Goal: Task Accomplishment & Management: Complete application form

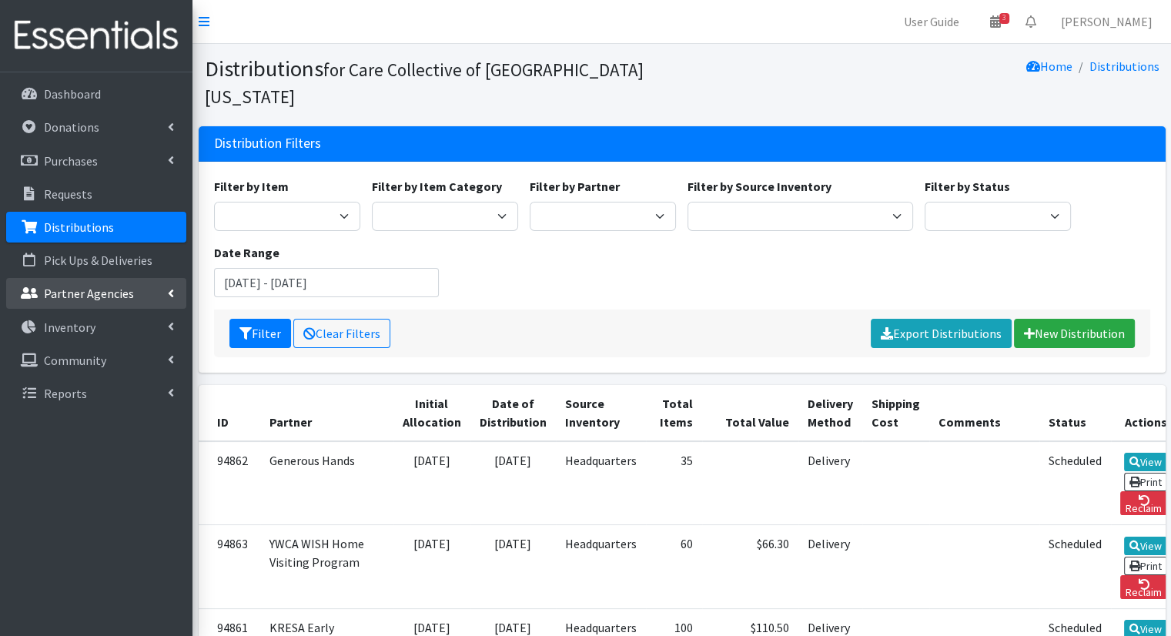
click at [135, 306] on link "Partner Agencies" at bounding box center [96, 293] width 180 height 31
click at [131, 333] on link "All Partners" at bounding box center [96, 327] width 180 height 31
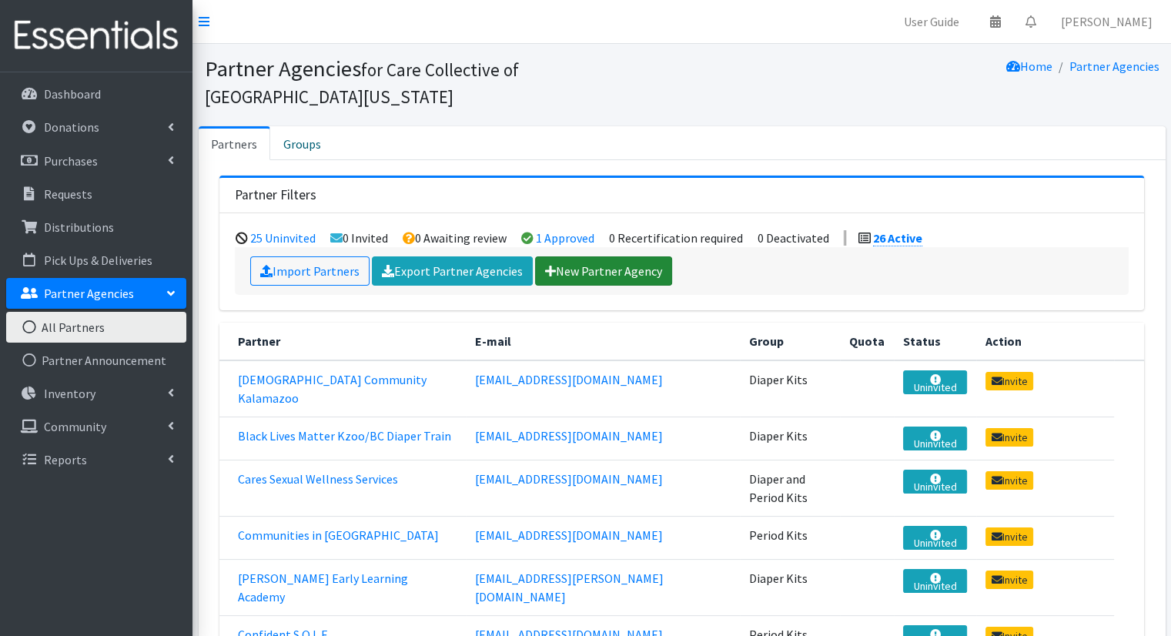
click at [566, 256] on link "New Partner Agency" at bounding box center [603, 270] width 137 height 29
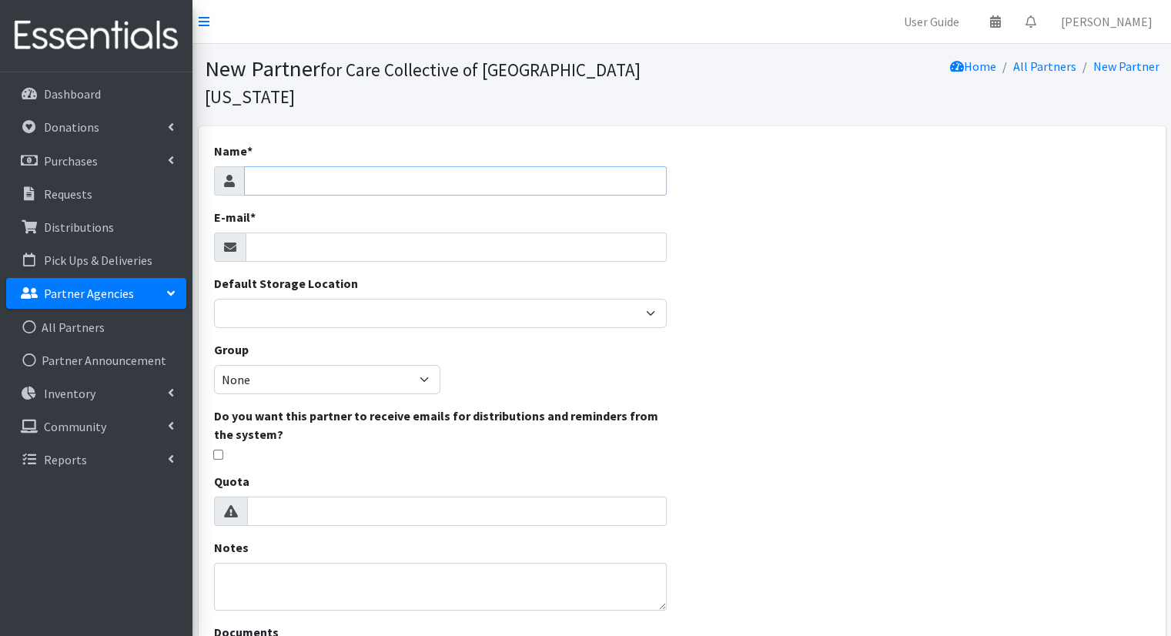
click at [482, 166] on input "Name *" at bounding box center [455, 180] width 423 height 29
type input "Outreach"
click at [486, 232] on input "E-mail *" at bounding box center [456, 246] width 421 height 29
paste input "outreach@carecollectiveswmi.org"
type input "outreach@carecollectiveswmi.org"
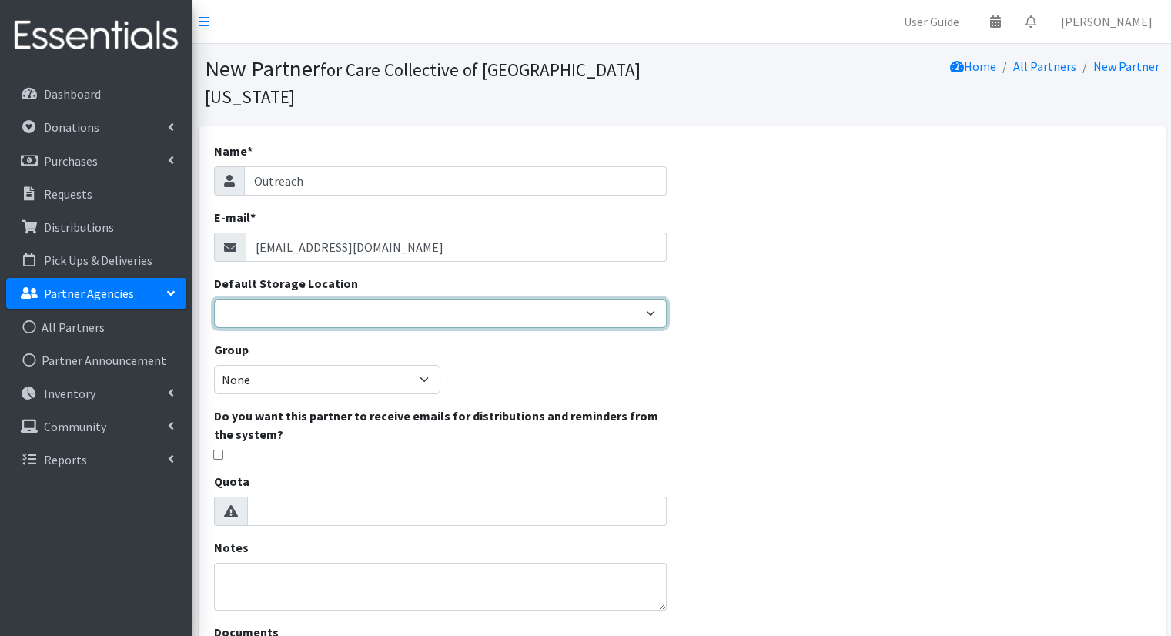
click at [527, 299] on select "Headquarters" at bounding box center [440, 313] width 453 height 29
select select "491"
click at [214, 299] on select "Headquarters" at bounding box center [440, 313] width 453 height 29
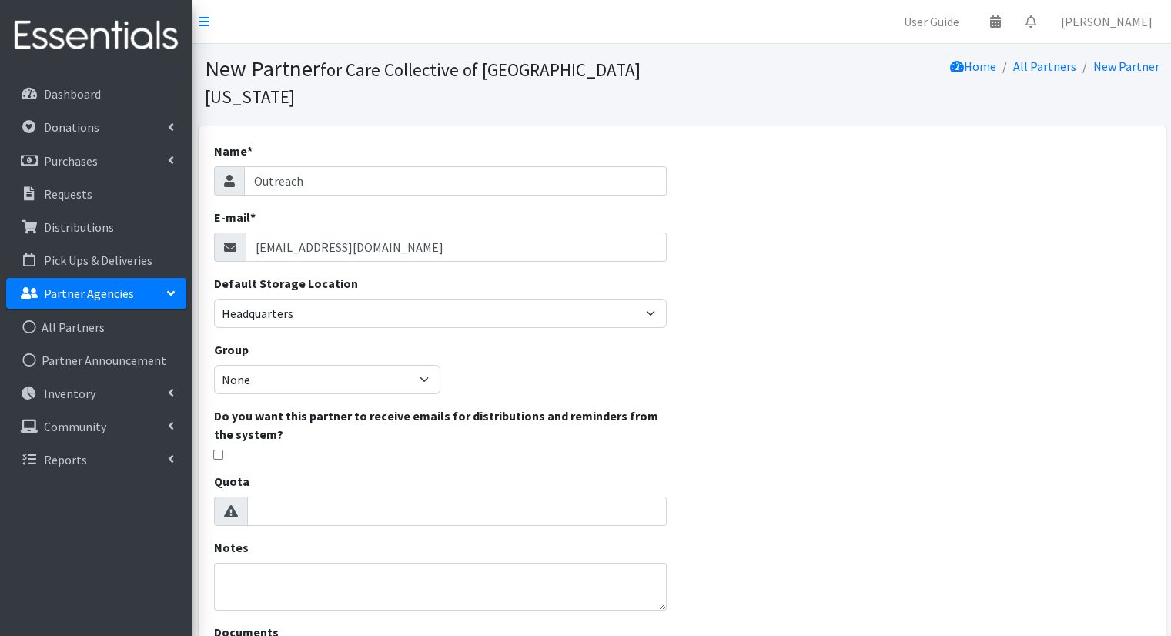
click at [456, 346] on div "Name * Outreach E-mail * outreach@carecollectiveswmi.org Default Storage Locati…" at bounding box center [440, 412] width 483 height 572
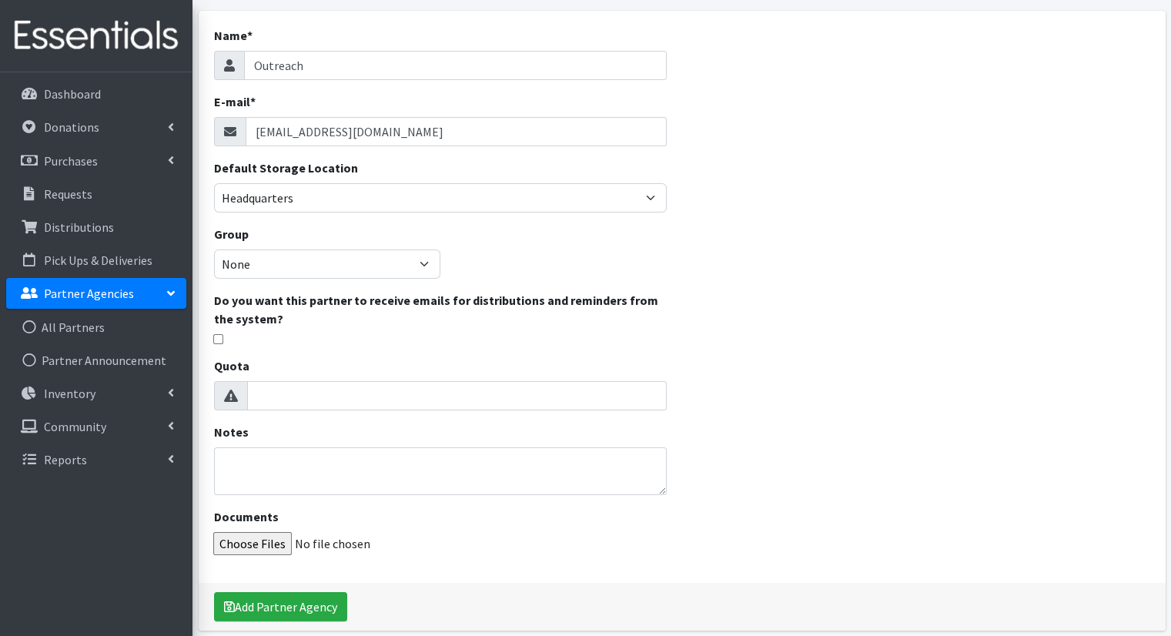
scroll to position [123, 0]
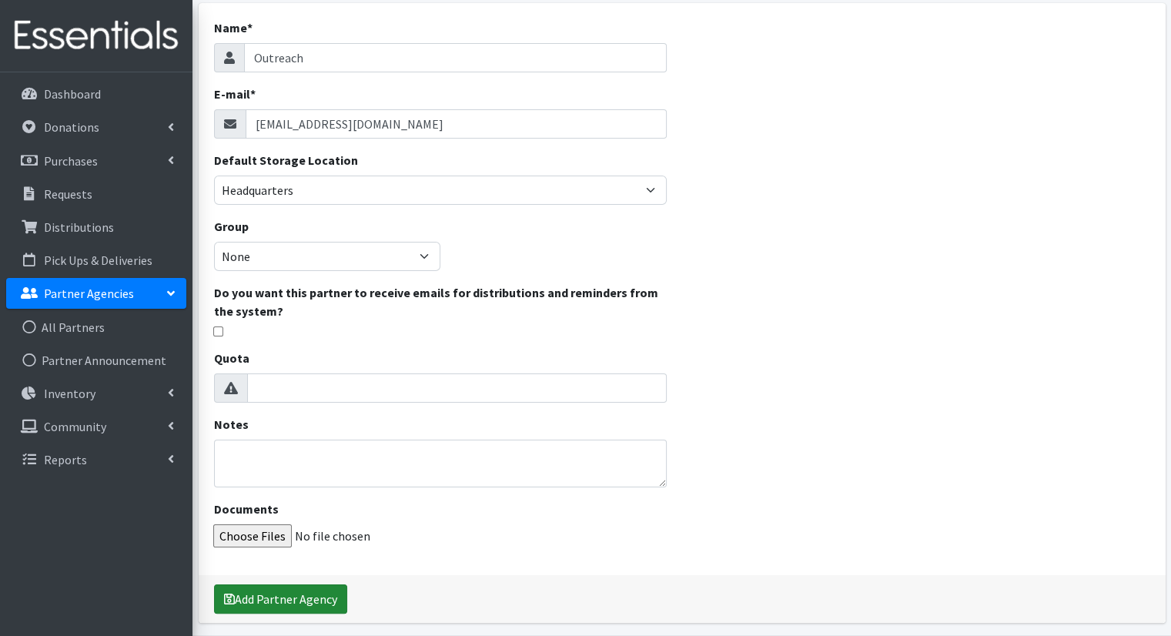
click at [288, 584] on button "Add Partner Agency" at bounding box center [280, 598] width 133 height 29
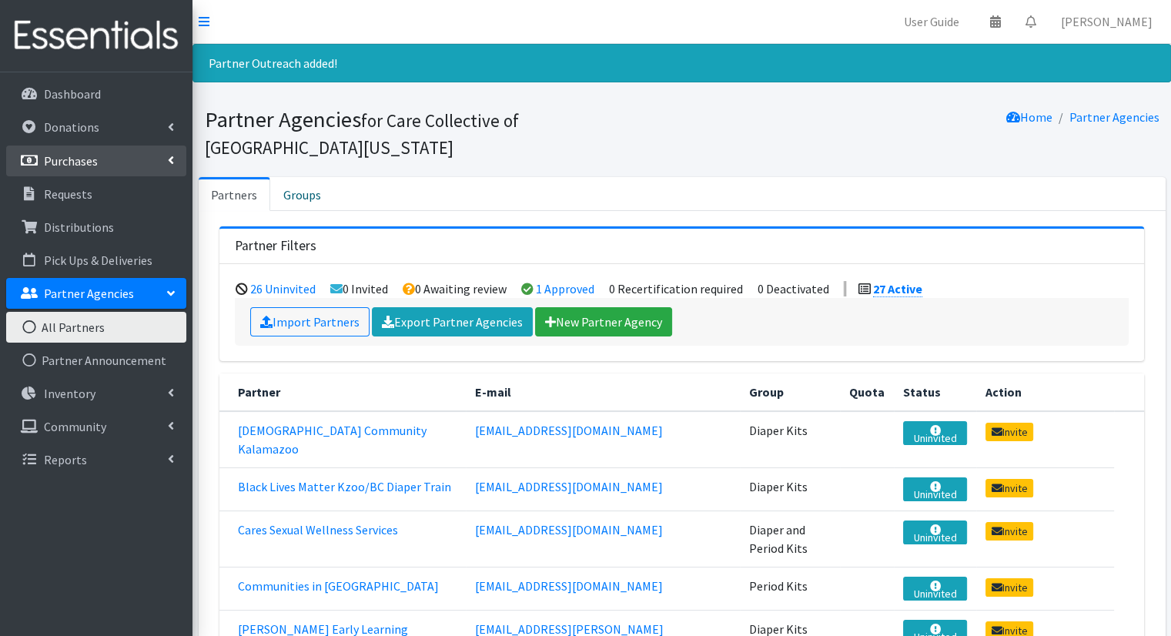
click at [142, 170] on link "Purchases" at bounding box center [96, 160] width 180 height 31
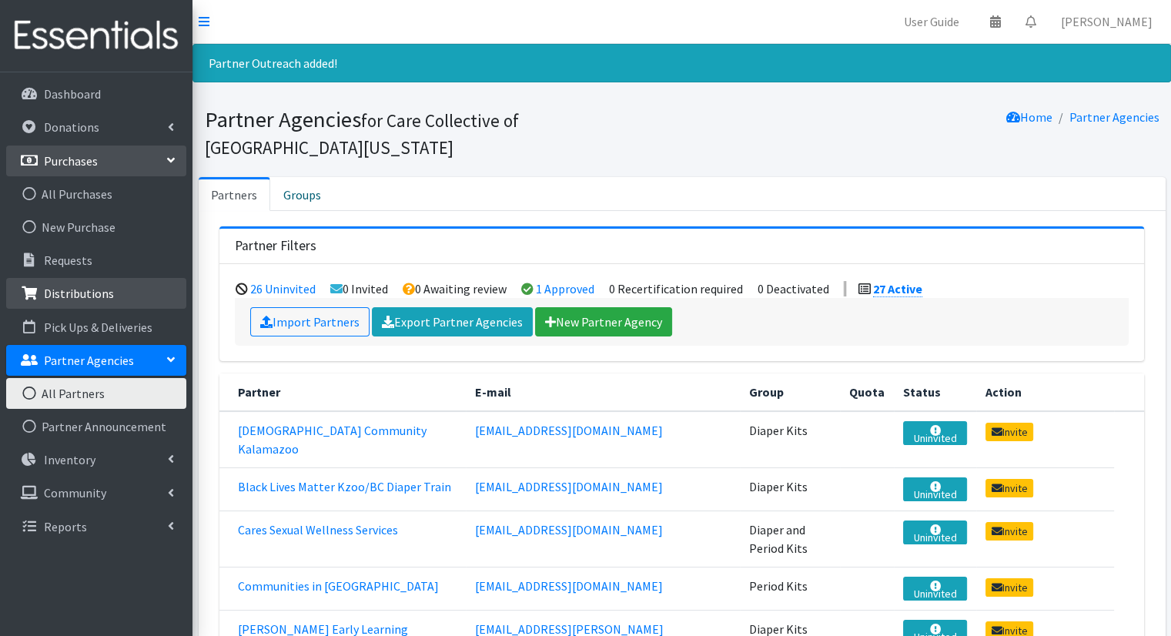
click at [88, 286] on p "Distributions" at bounding box center [79, 293] width 70 height 15
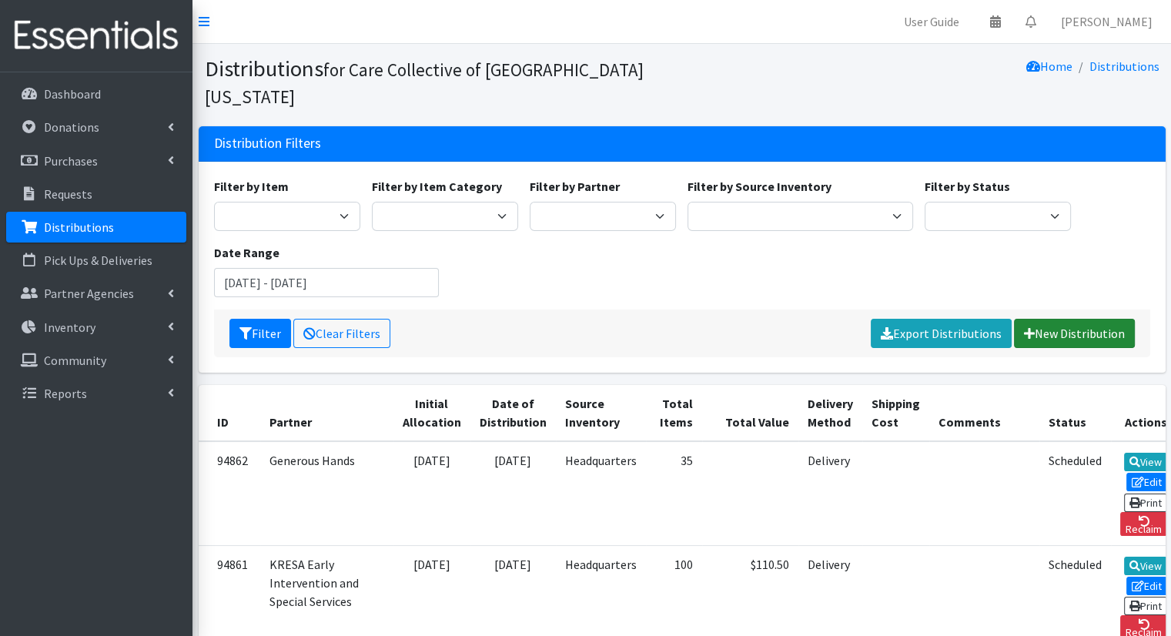
click at [1063, 319] on link "New Distribution" at bounding box center [1074, 333] width 121 height 29
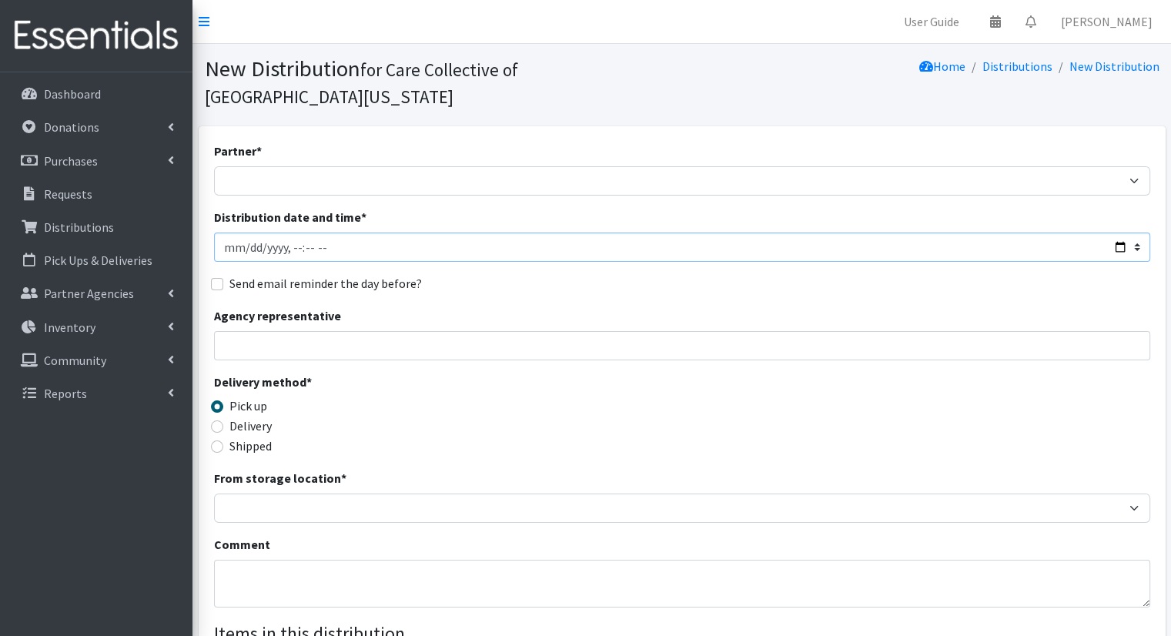
click at [1122, 232] on input "Distribution date and time *" at bounding box center [682, 246] width 936 height 29
type input "[DATE]T14:00"
click at [573, 268] on div "Partner * [DEMOGRAPHIC_DATA] Community Kalamazoo Black Lives Matter Kzoo/[GEOGR…" at bounding box center [682, 492] width 936 height 701
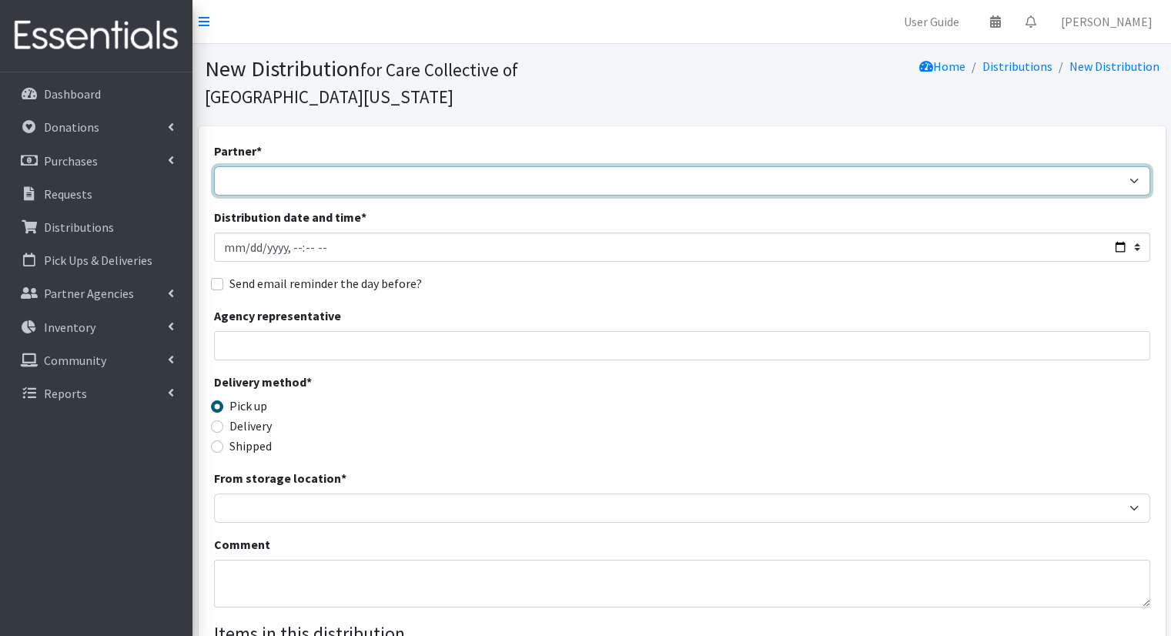
click at [533, 166] on select "[DEMOGRAPHIC_DATA] Community Kalamazoo Black Lives Matter Kzoo/[GEOGRAPHIC_DATA…" at bounding box center [682, 180] width 936 height 29
select select "8051"
click at [214, 166] on select "[DEMOGRAPHIC_DATA] Community Kalamazoo Black Lives Matter Kzoo/[GEOGRAPHIC_DATA…" at bounding box center [682, 180] width 936 height 29
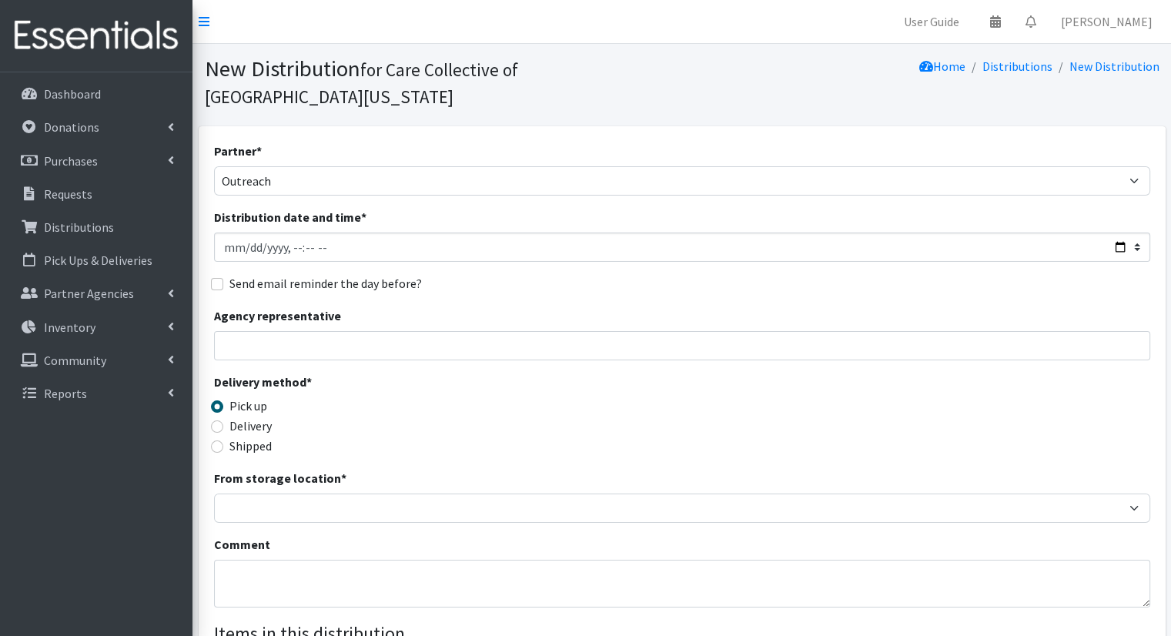
click at [258, 416] on label "Delivery" at bounding box center [250, 425] width 42 height 18
click at [223, 420] on input "Delivery" at bounding box center [217, 426] width 12 height 12
radio input "true"
click at [371, 396] on div "Pick up" at bounding box center [331, 405] width 234 height 18
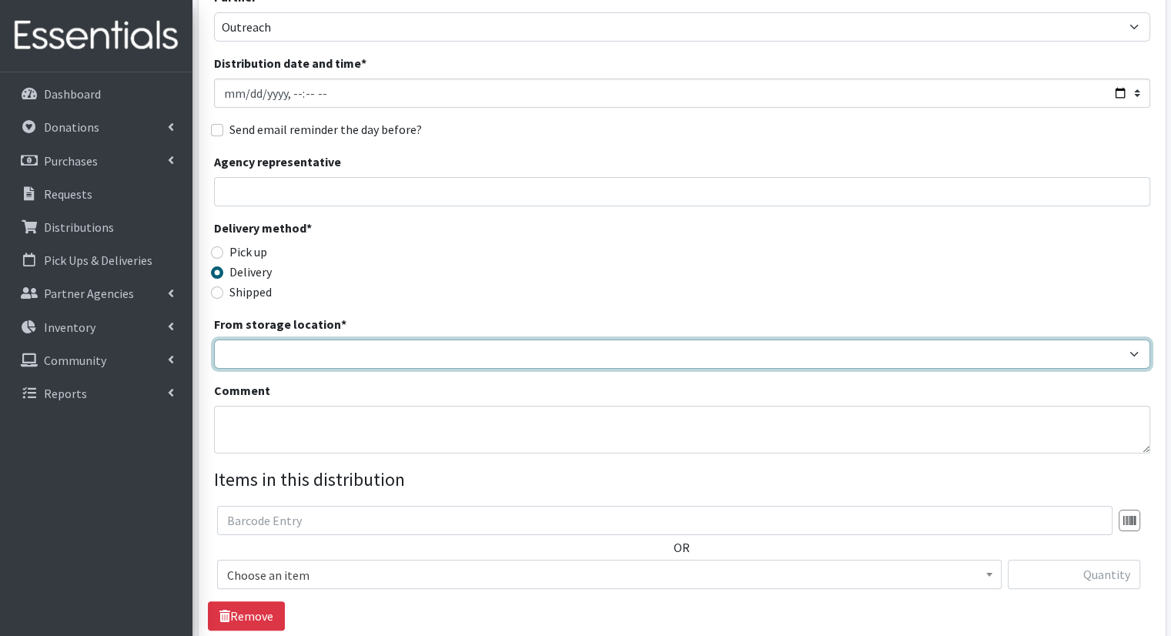
click at [905, 339] on select "Headquarters" at bounding box center [682, 353] width 936 height 29
select select "491"
click at [214, 339] on select "Headquarters" at bounding box center [682, 353] width 936 height 29
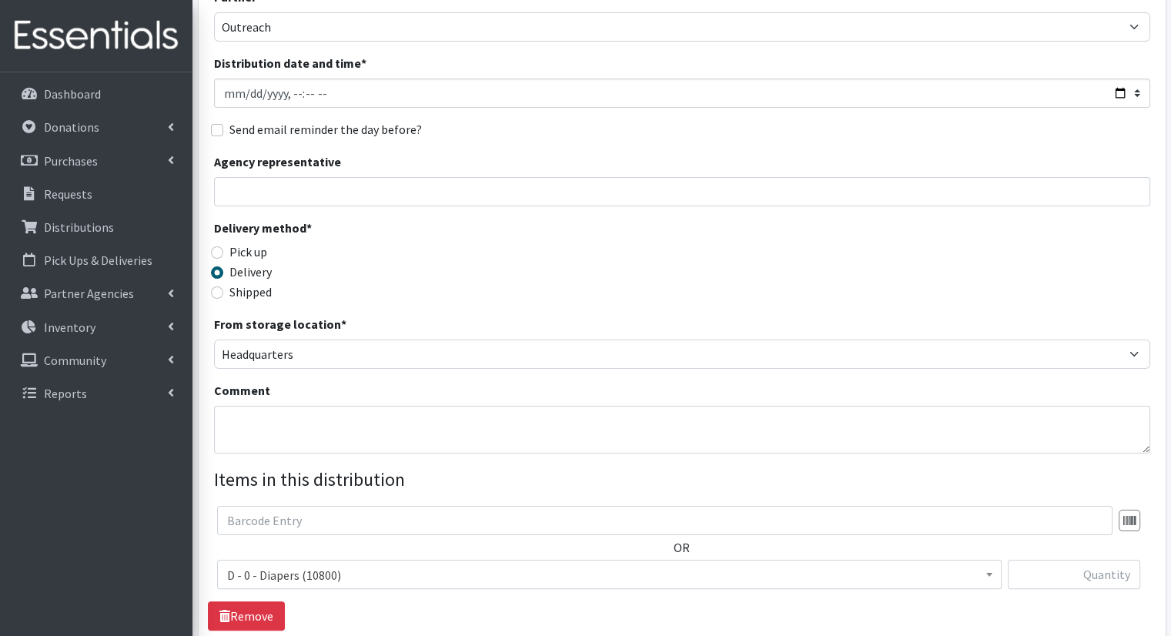
click at [904, 315] on div "From storage location * Headquarters" at bounding box center [682, 342] width 936 height 54
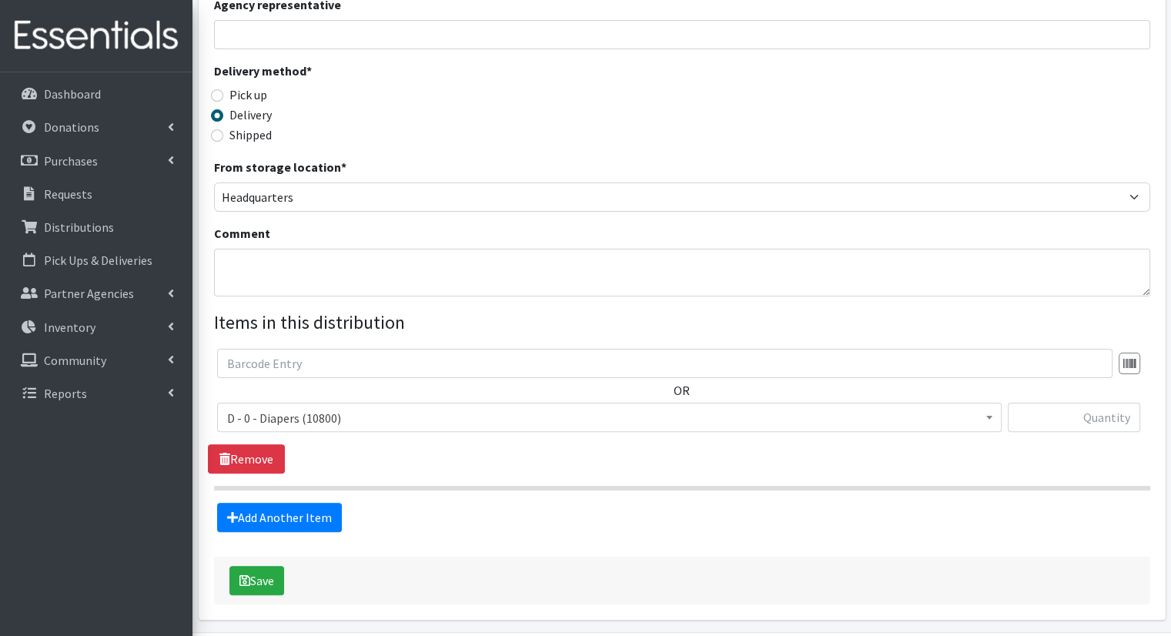
scroll to position [312, 0]
click at [980, 406] on span "D - 0 - Diapers (10800)" at bounding box center [609, 417] width 764 height 22
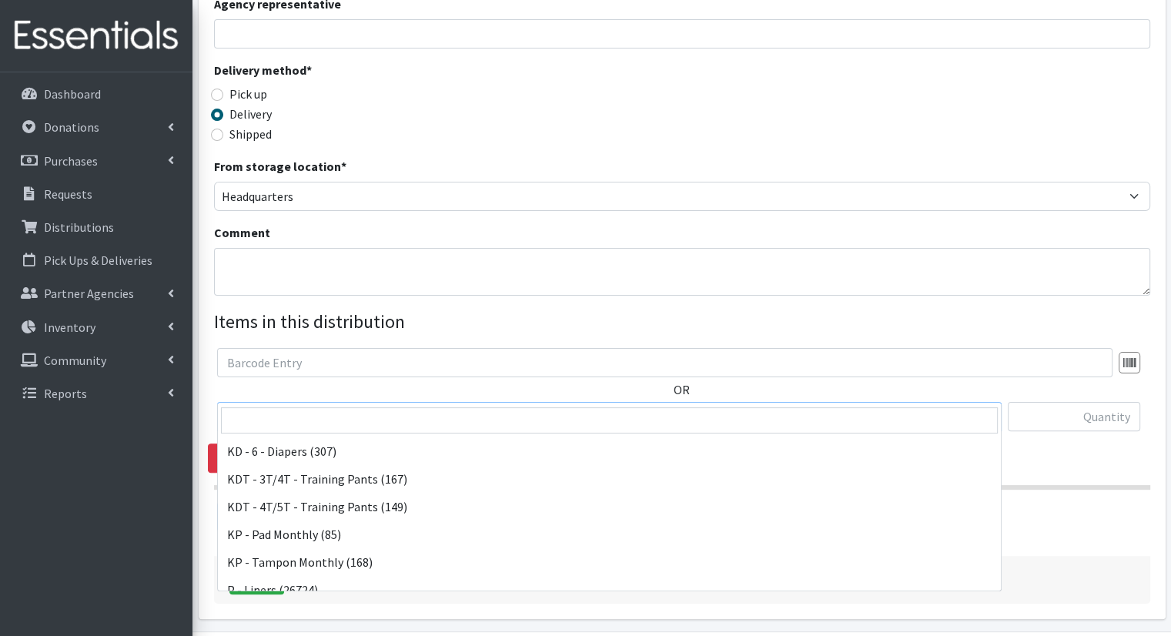
scroll to position [411, 0]
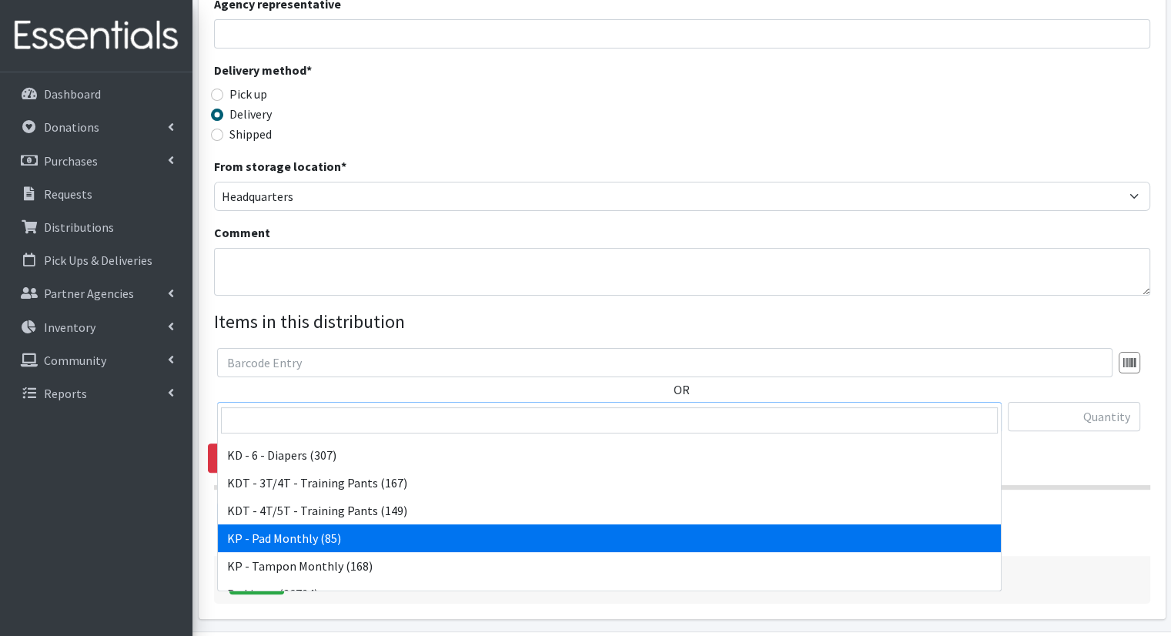
select select "15503"
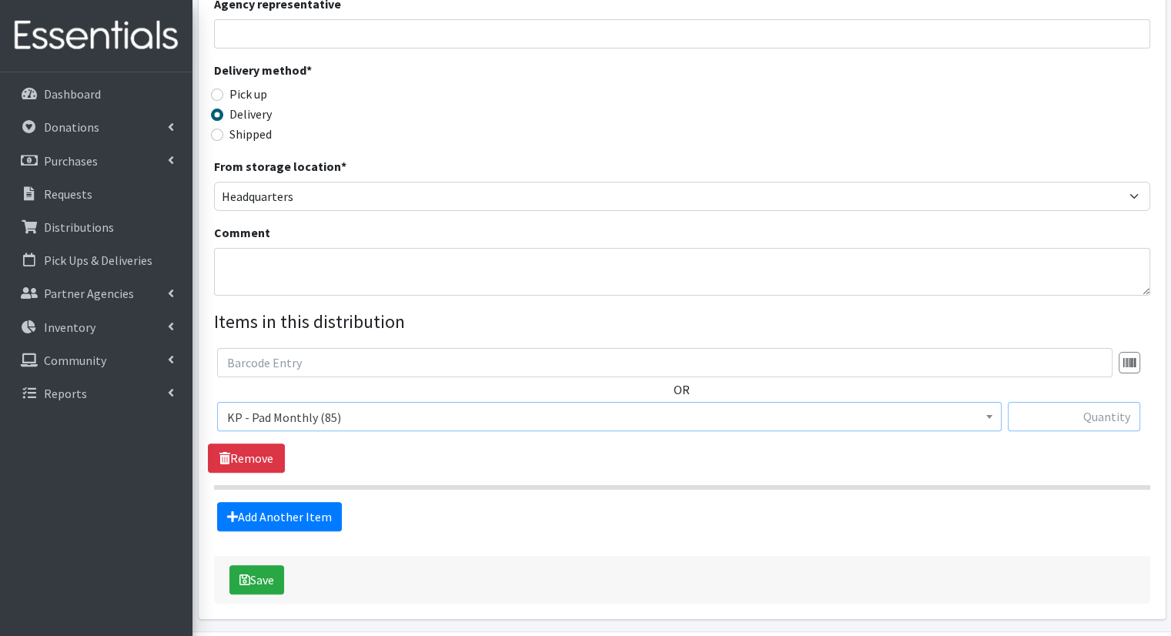
click at [1035, 402] on input "text" at bounding box center [1074, 416] width 132 height 29
type input "6"
click at [313, 502] on link "Add Another Item" at bounding box center [279, 516] width 125 height 29
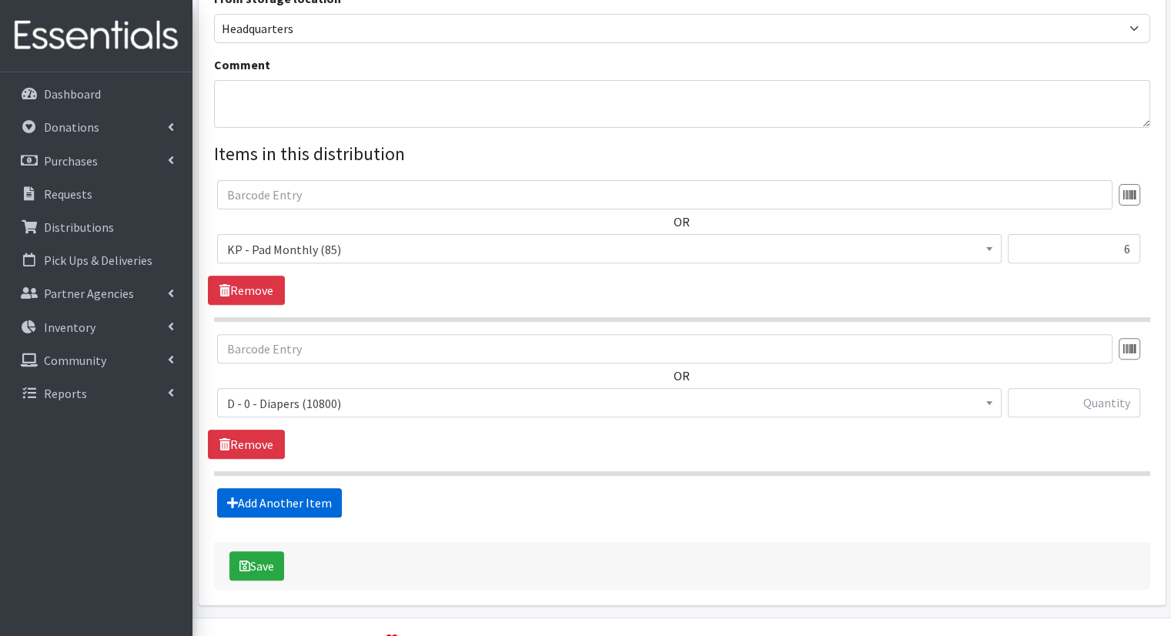
scroll to position [490, 0]
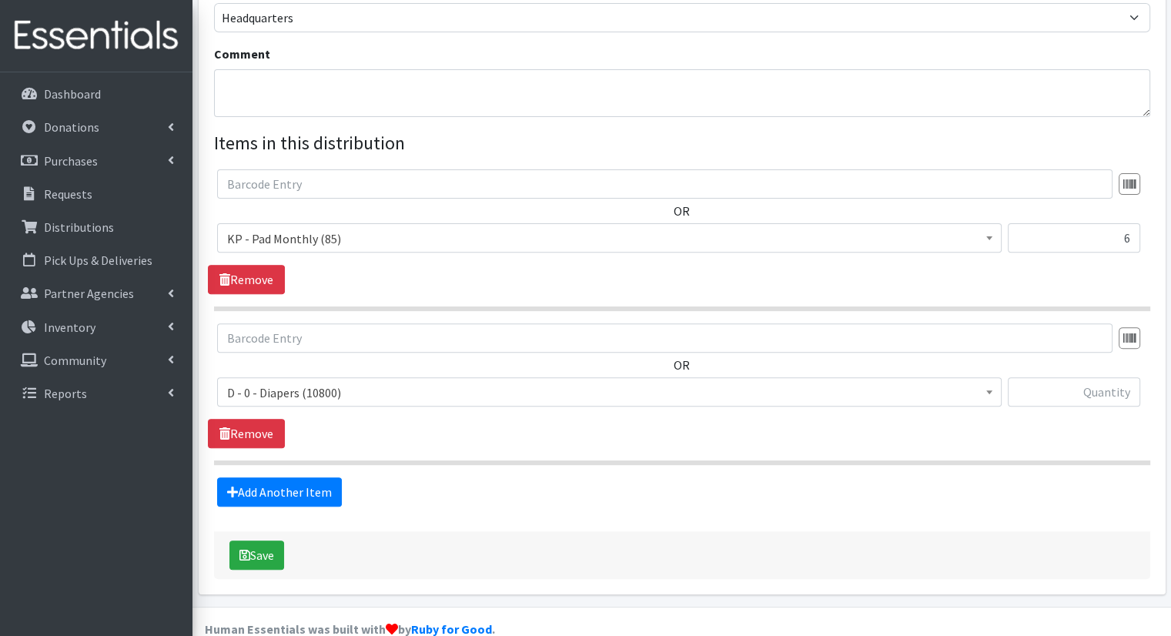
click at [443, 382] on span "D - 0 - Diapers (10800)" at bounding box center [609, 393] width 764 height 22
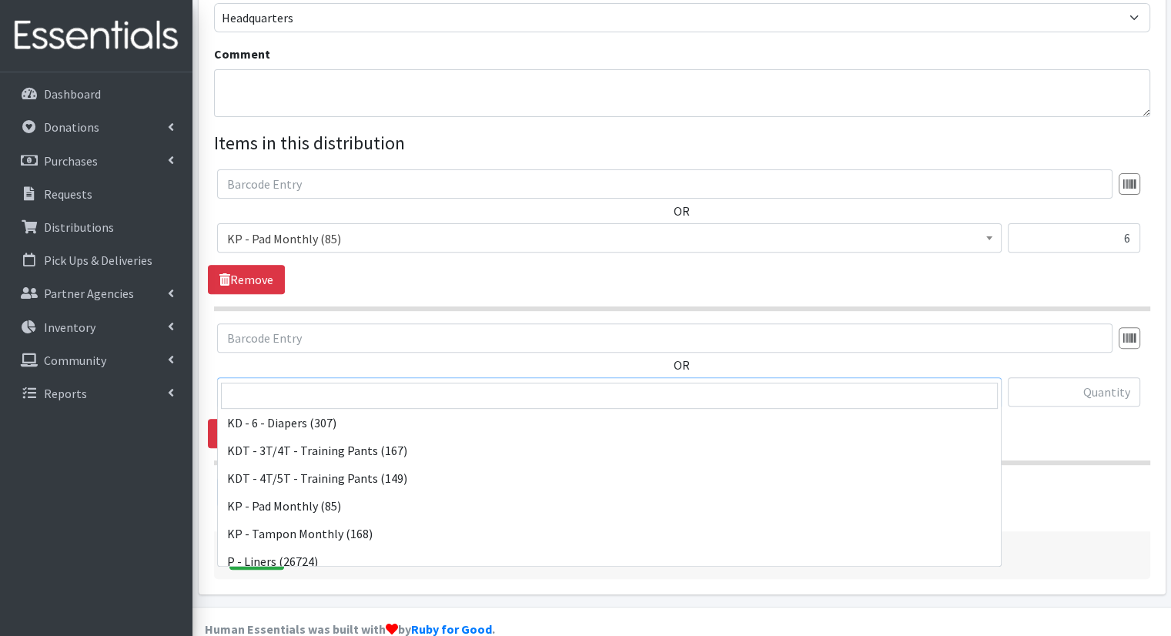
scroll to position [427, 0]
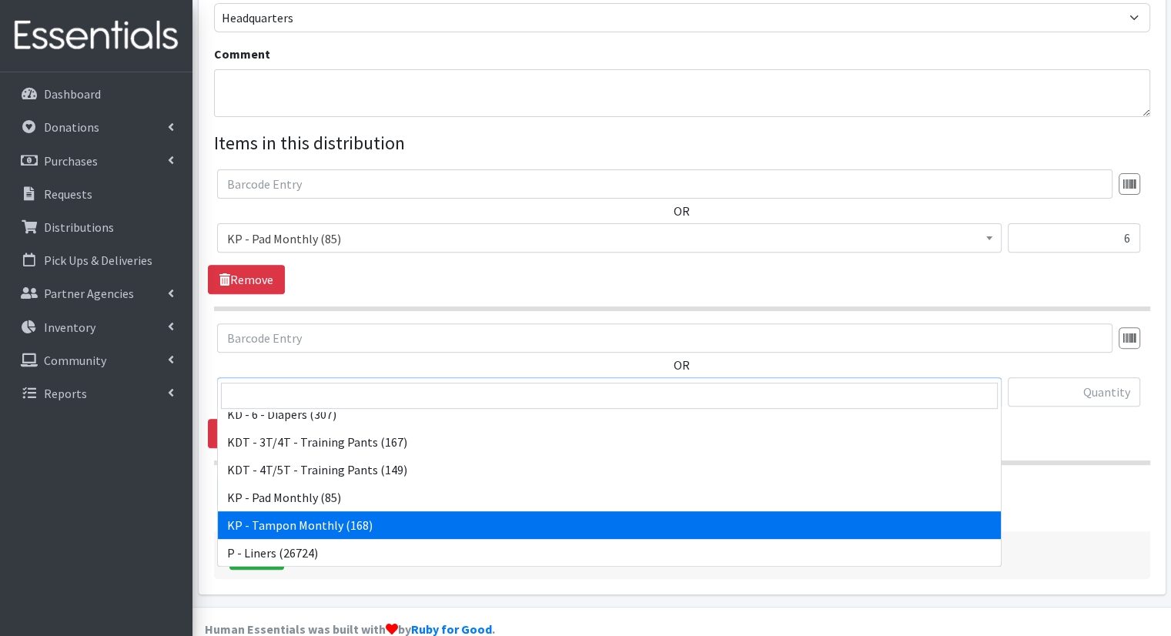
select select "15504"
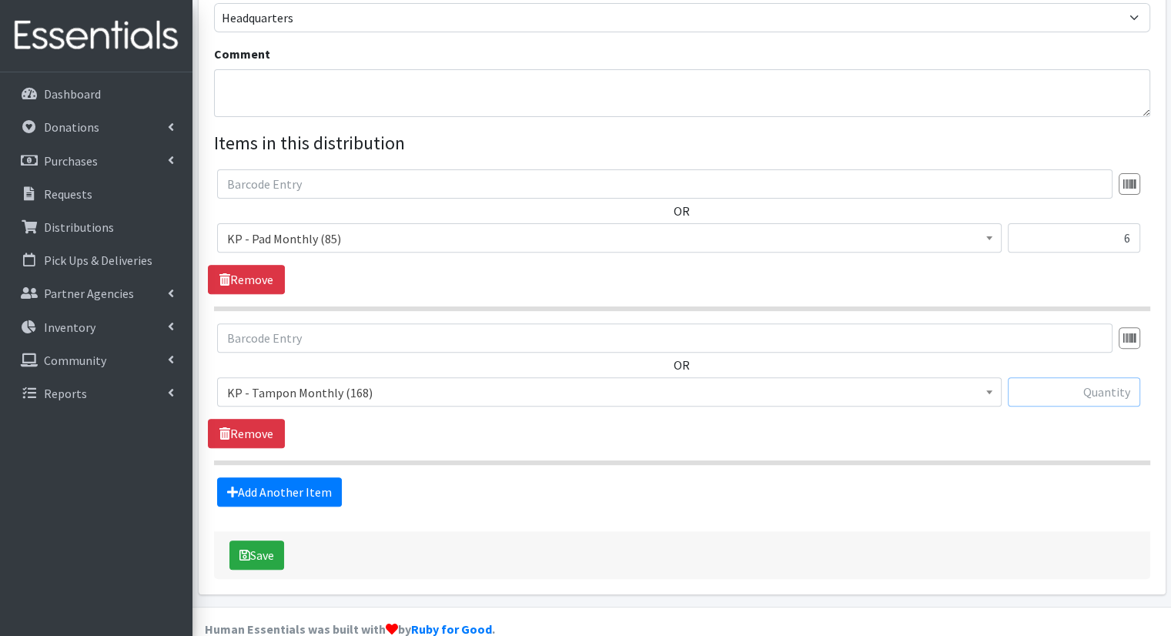
click at [1022, 377] on input "text" at bounding box center [1074, 391] width 132 height 29
type input "4"
click at [283, 540] on button "Save" at bounding box center [256, 554] width 55 height 29
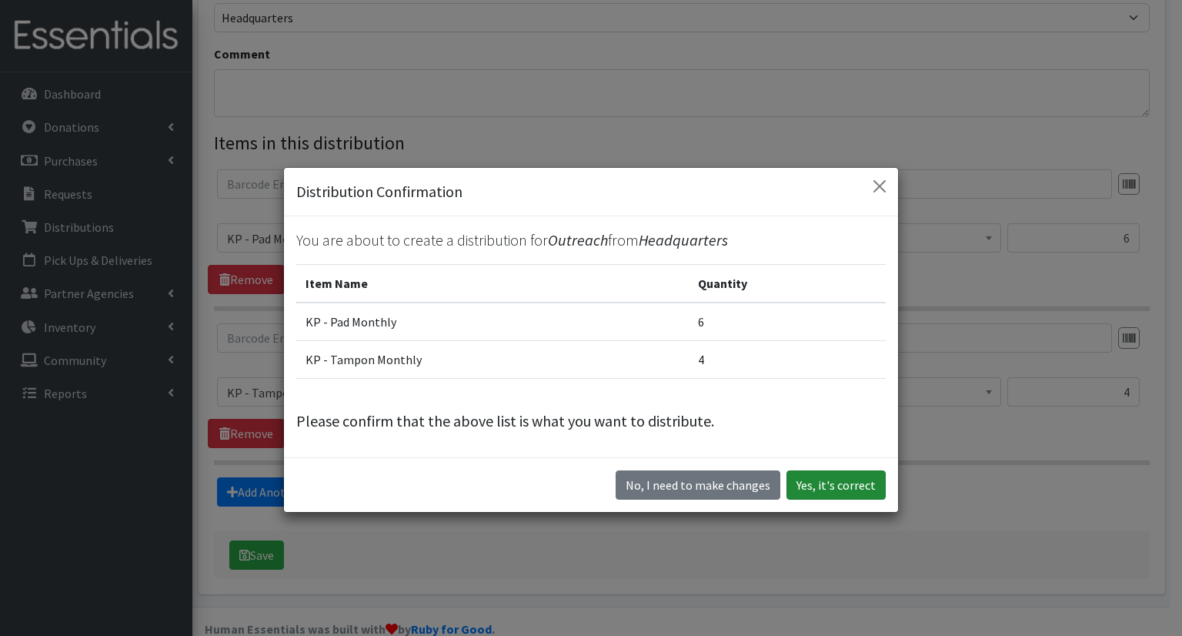
click at [818, 476] on button "Yes, it's correct" at bounding box center [836, 484] width 99 height 29
